Goal: Check status

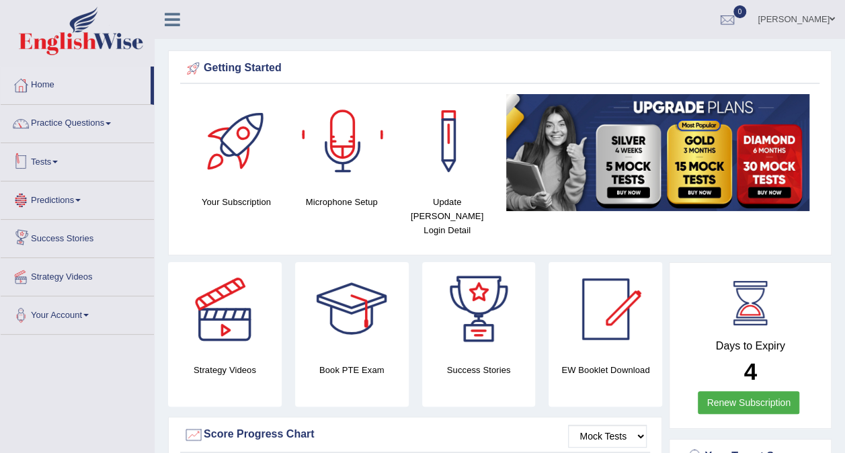
click at [48, 160] on link "Tests" at bounding box center [77, 160] width 153 height 34
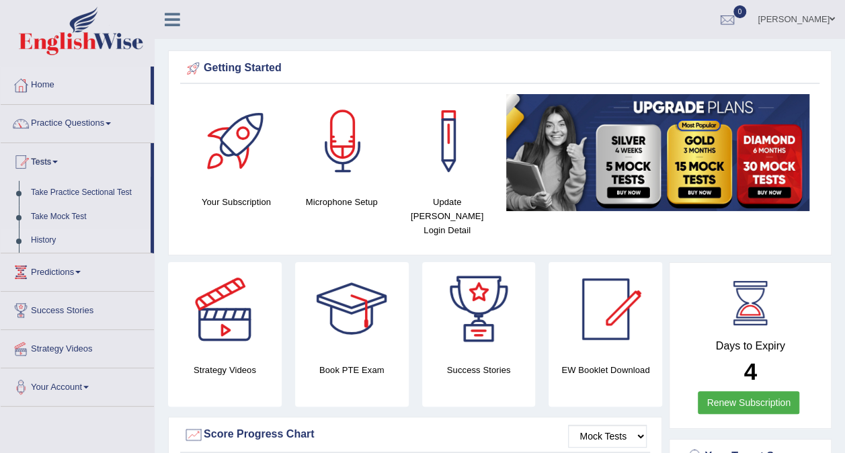
click at [42, 233] on link "History" at bounding box center [88, 241] width 126 height 24
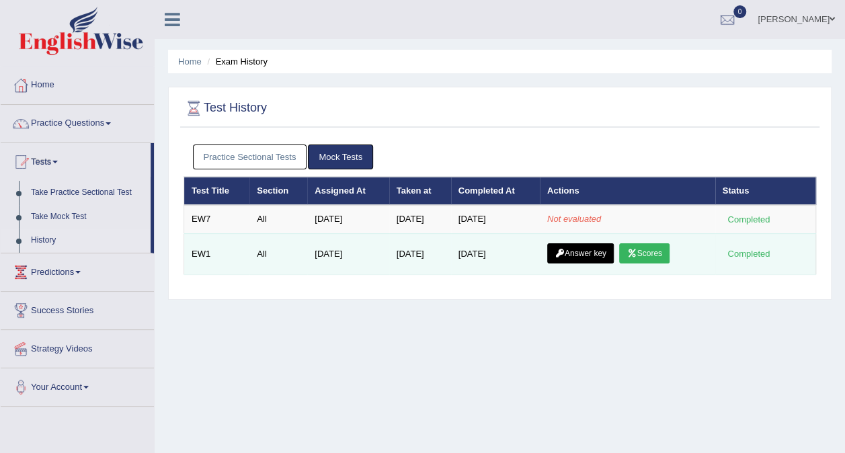
click at [594, 256] on link "Answer key" at bounding box center [580, 253] width 67 height 20
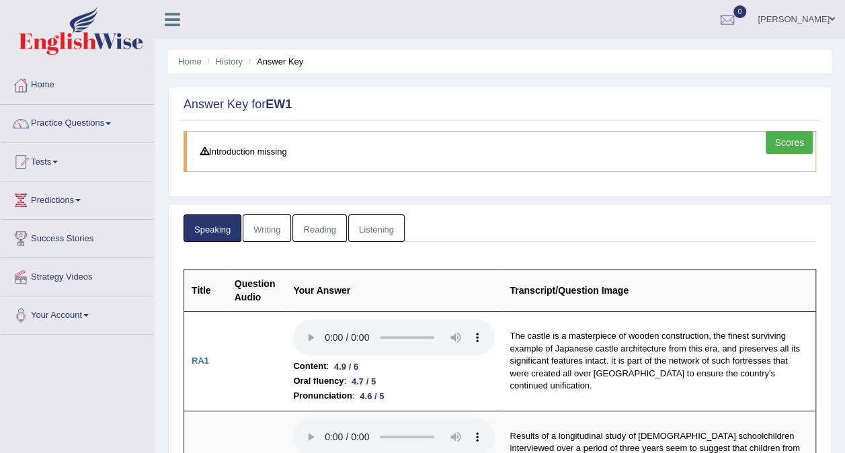
click at [797, 137] on link "Scores" at bounding box center [789, 142] width 47 height 23
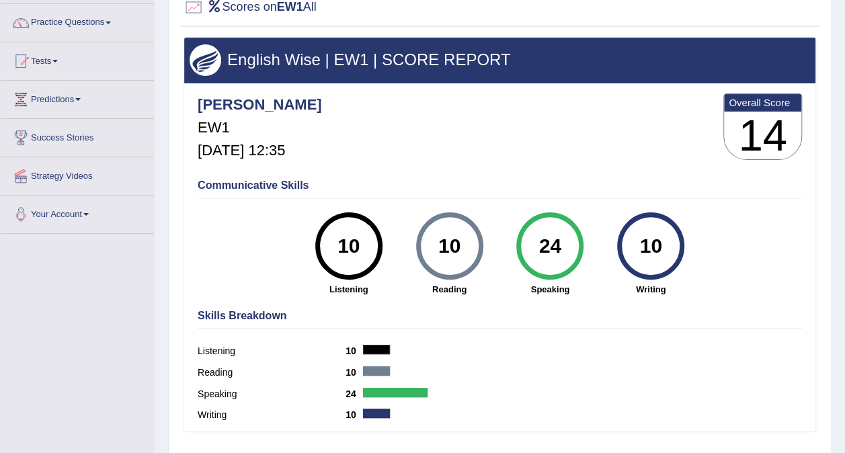
scroll to position [157, 0]
